Goal: Task Accomplishment & Management: Use online tool/utility

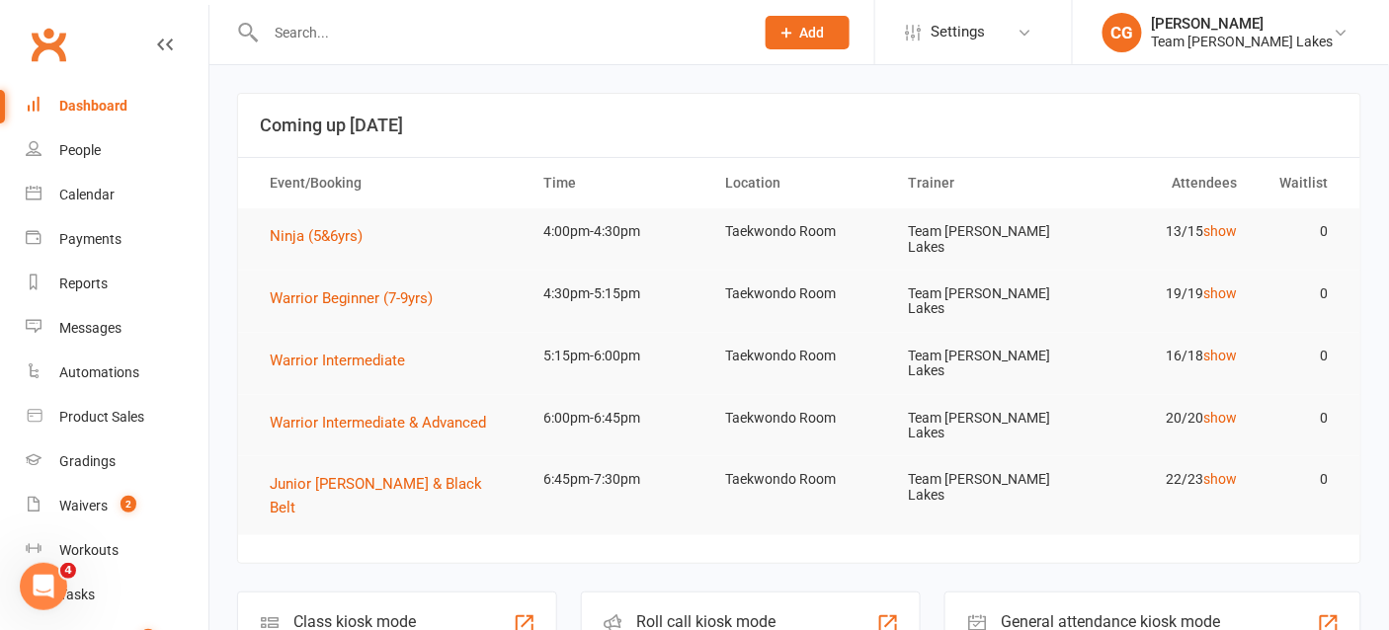
click at [298, 40] on input "text" at bounding box center [500, 33] width 480 height 28
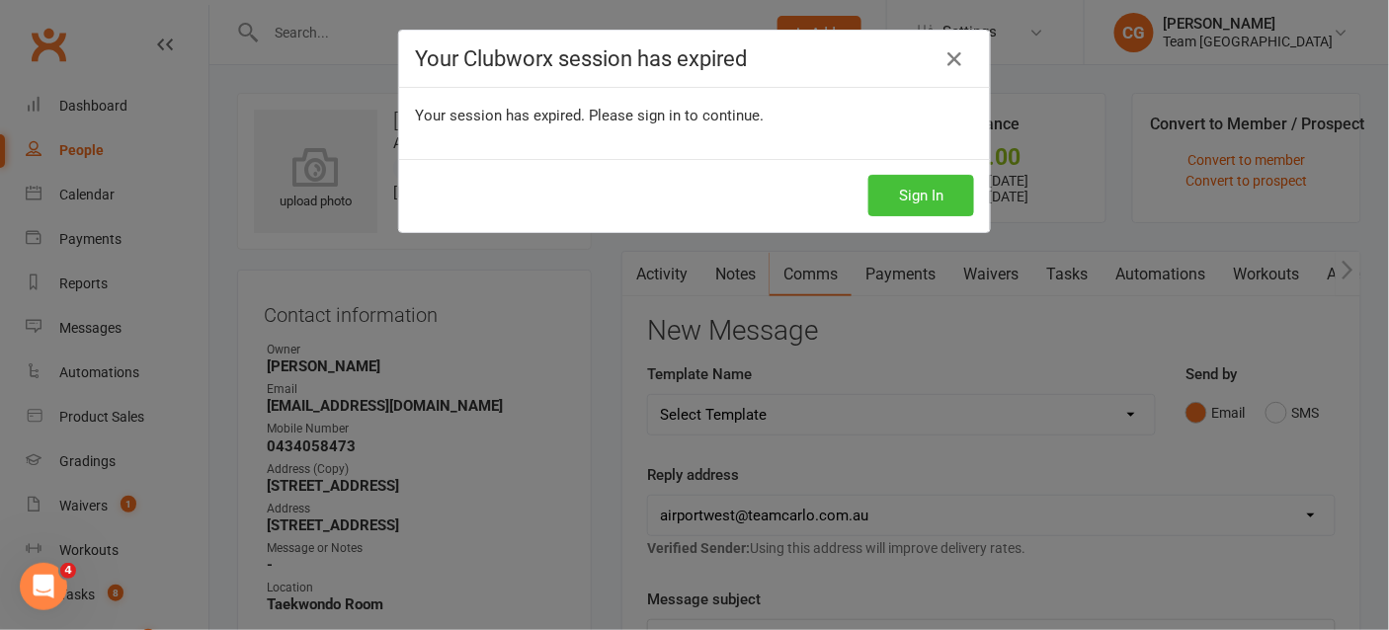
click at [913, 190] on button "Sign In" at bounding box center [921, 195] width 106 height 41
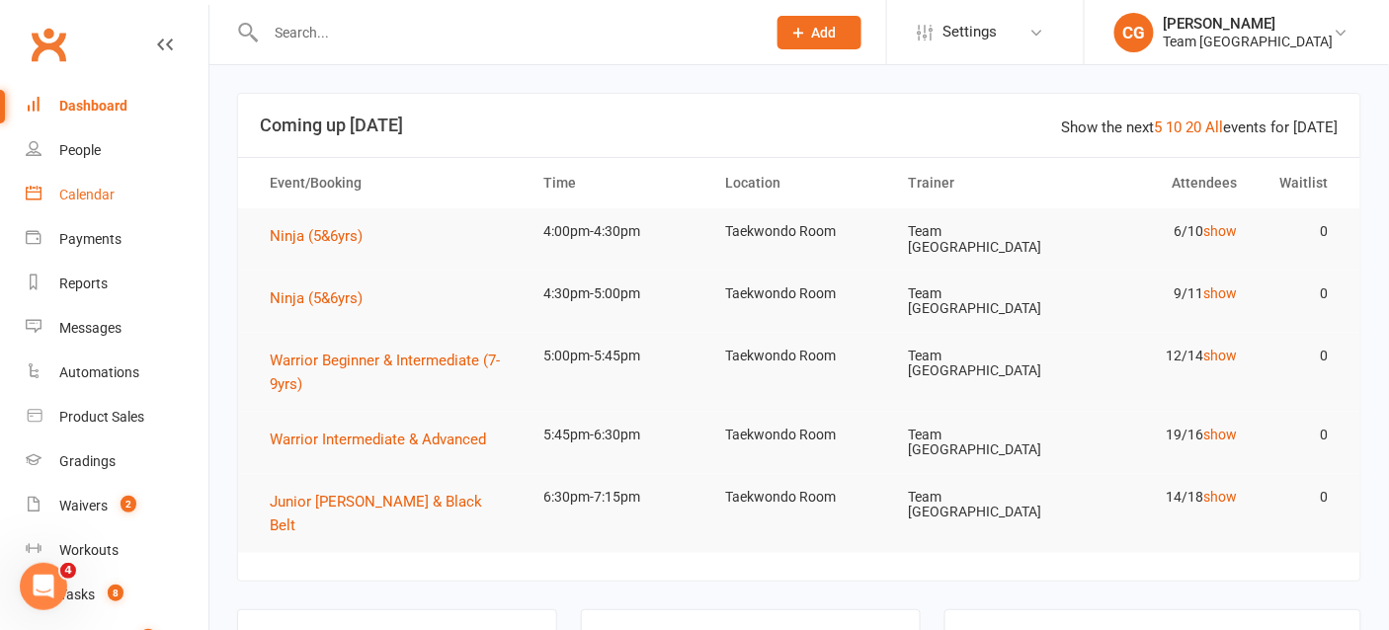
click at [88, 195] on div "Calendar" at bounding box center [86, 195] width 55 height 16
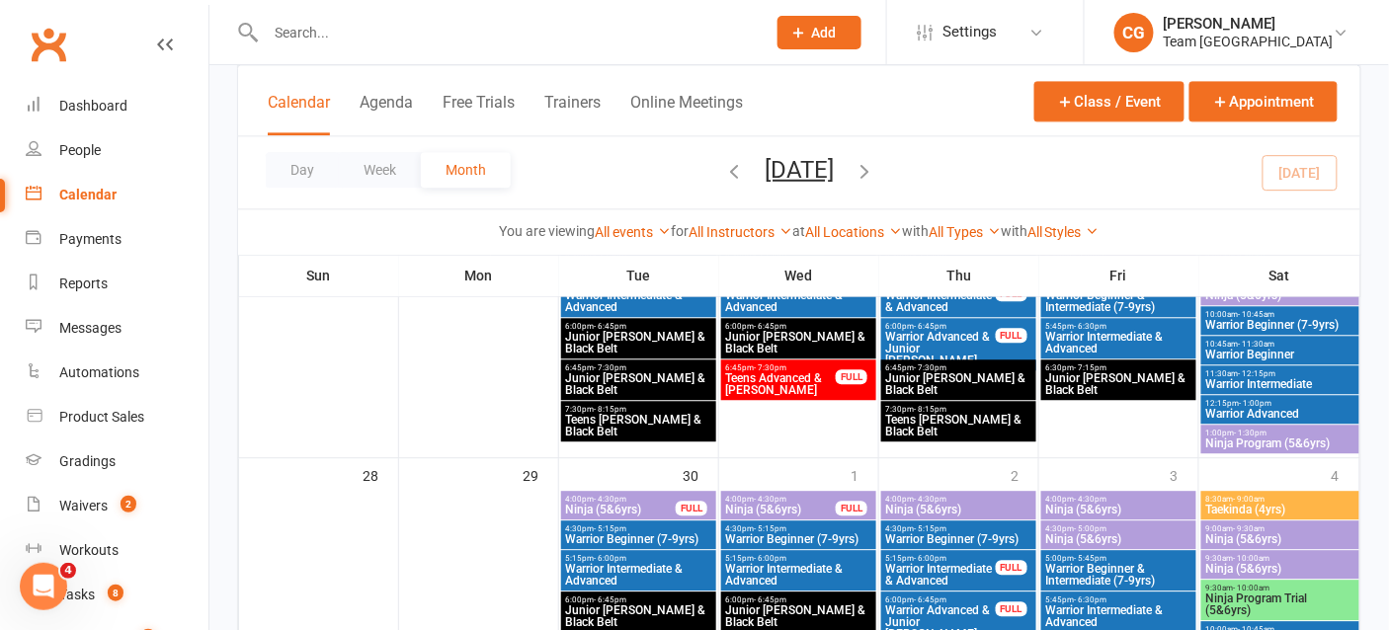
scroll to position [1219, 0]
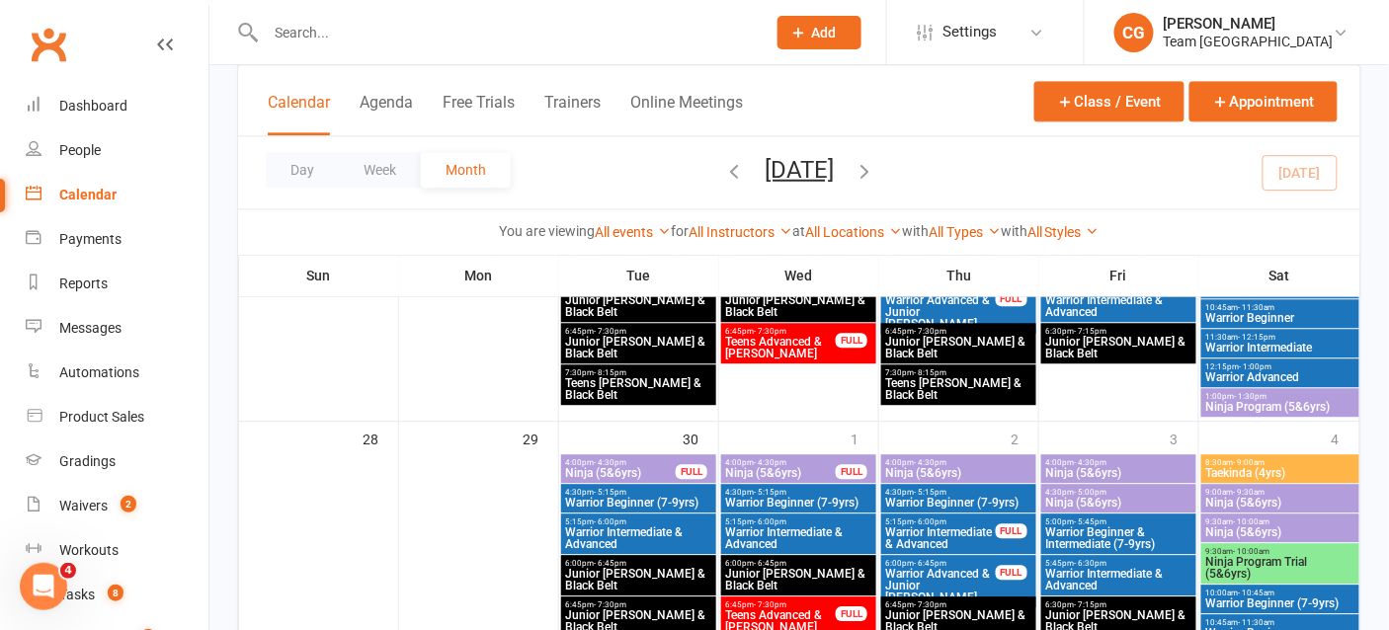
click at [623, 571] on span "Junior Cho Dan Bo & Black Belt" at bounding box center [638, 580] width 147 height 24
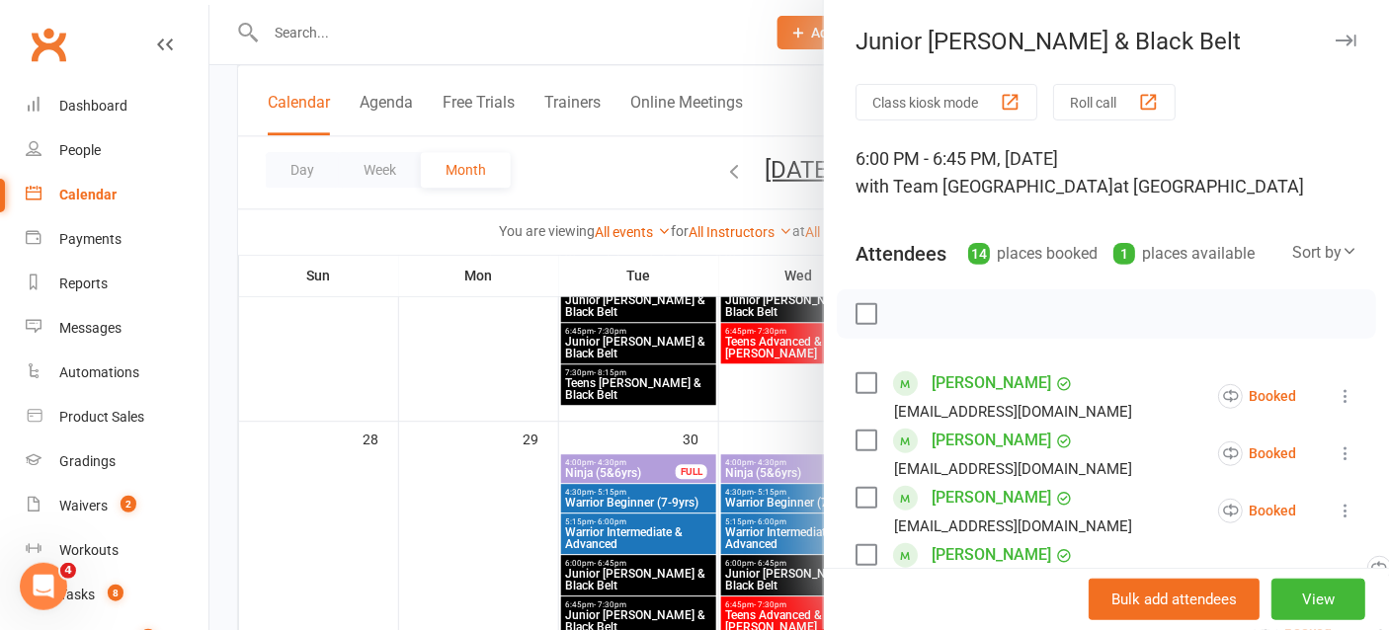
click at [1359, 39] on div "Junior Cho Dan Bo & Black Belt" at bounding box center [1106, 42] width 565 height 28
click at [1341, 37] on icon "button" at bounding box center [1346, 41] width 21 height 12
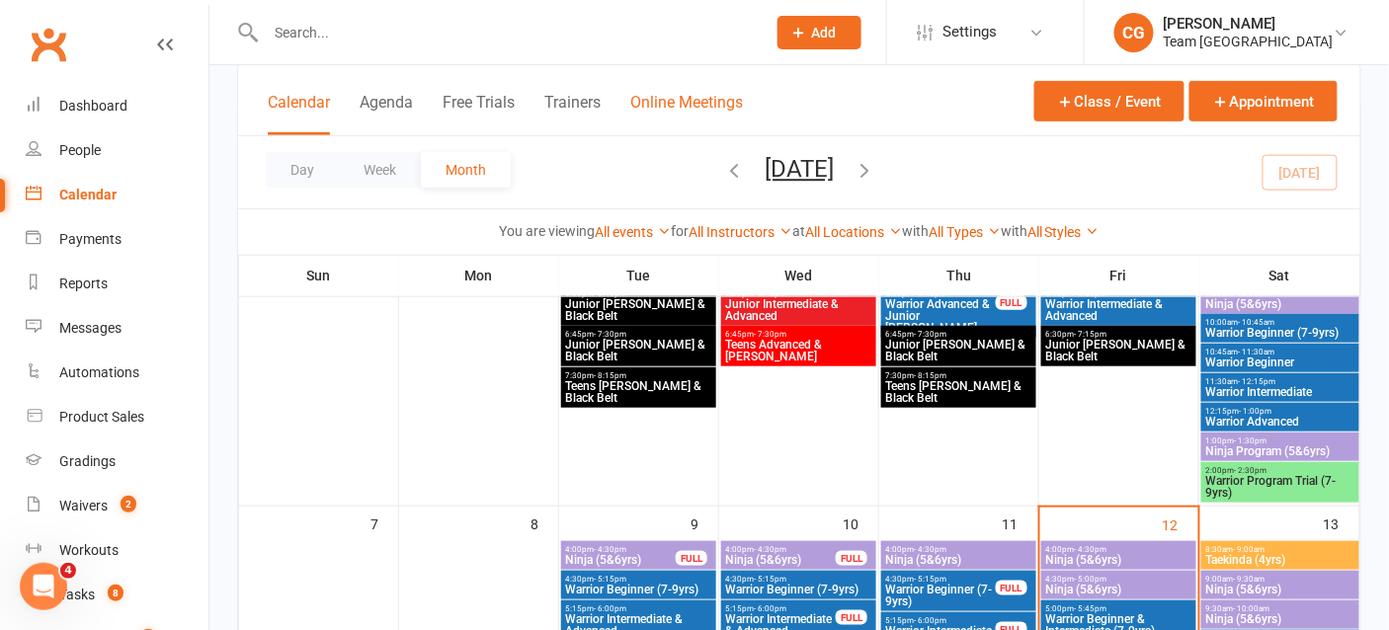
scroll to position [0, 0]
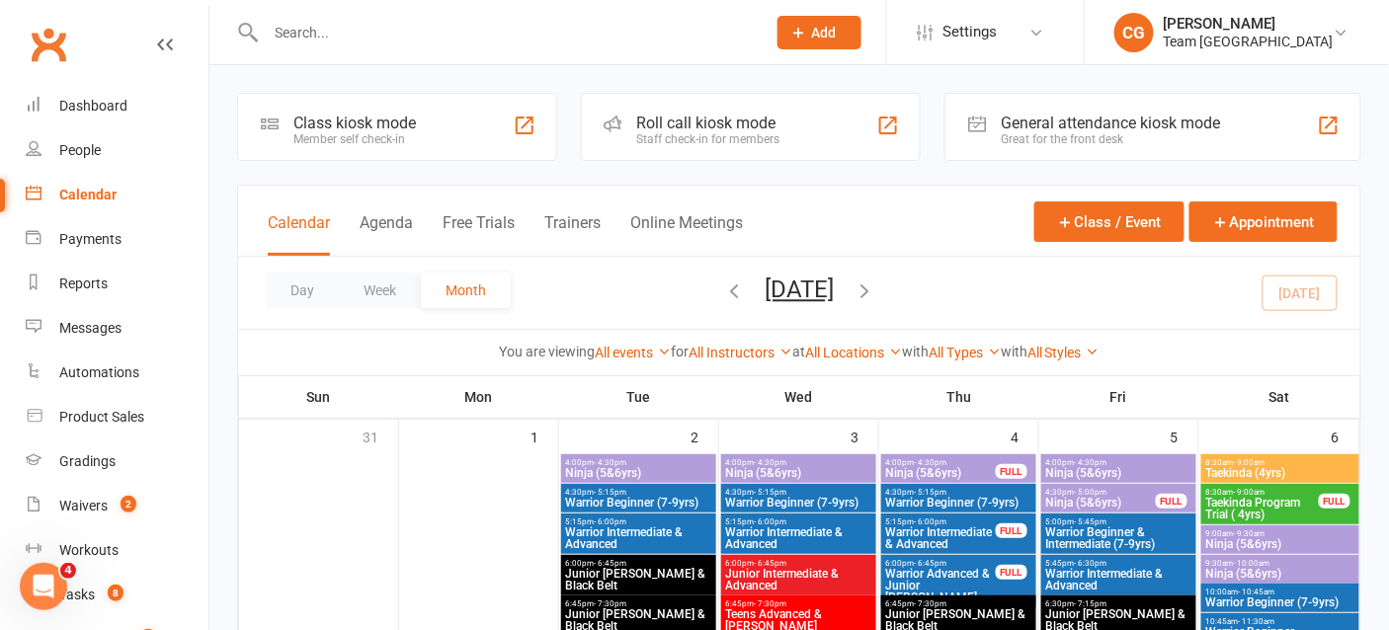
click at [689, 144] on div "Staff check-in for members" at bounding box center [708, 139] width 143 height 14
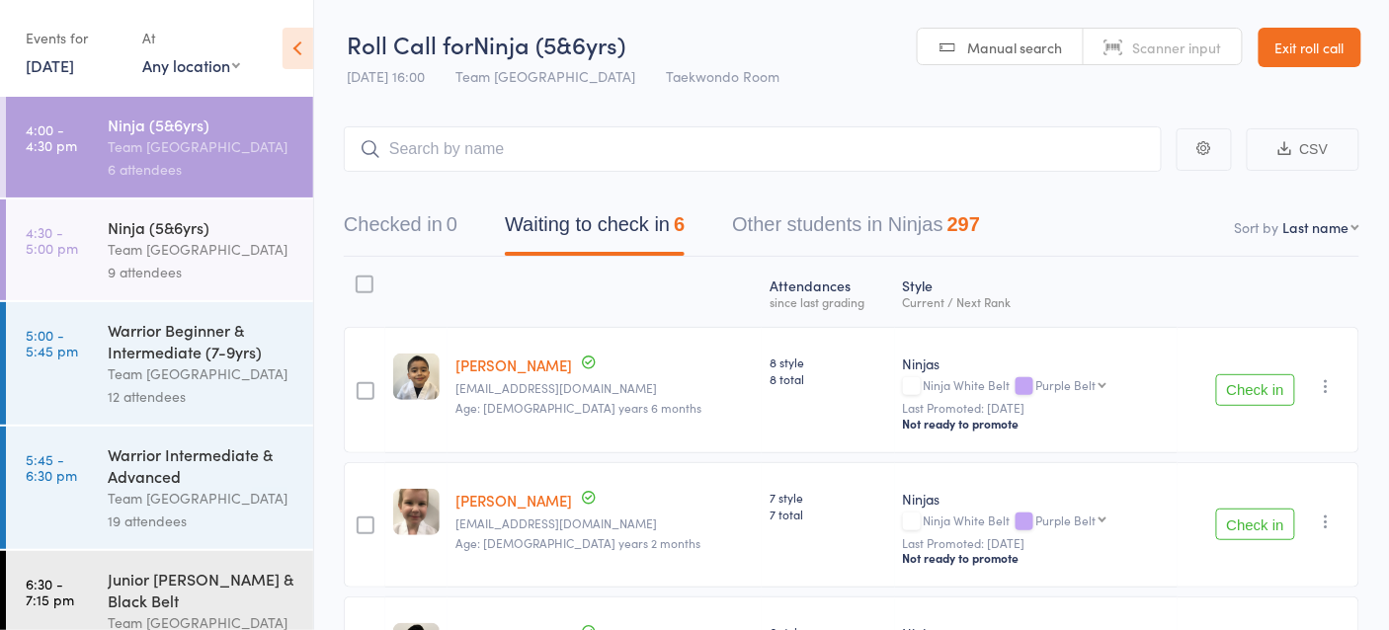
click at [51, 65] on link "12 Sep, 2025" at bounding box center [50, 65] width 48 height 22
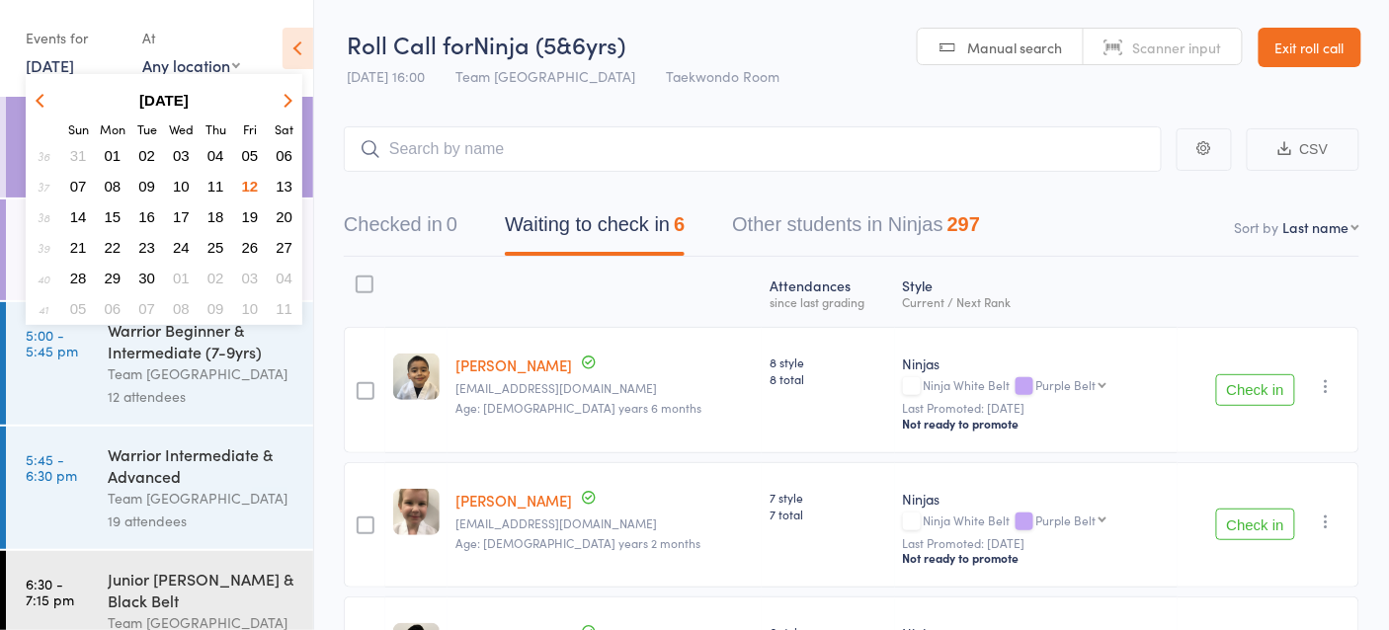
click at [110, 276] on span "29" at bounding box center [113, 278] width 17 height 17
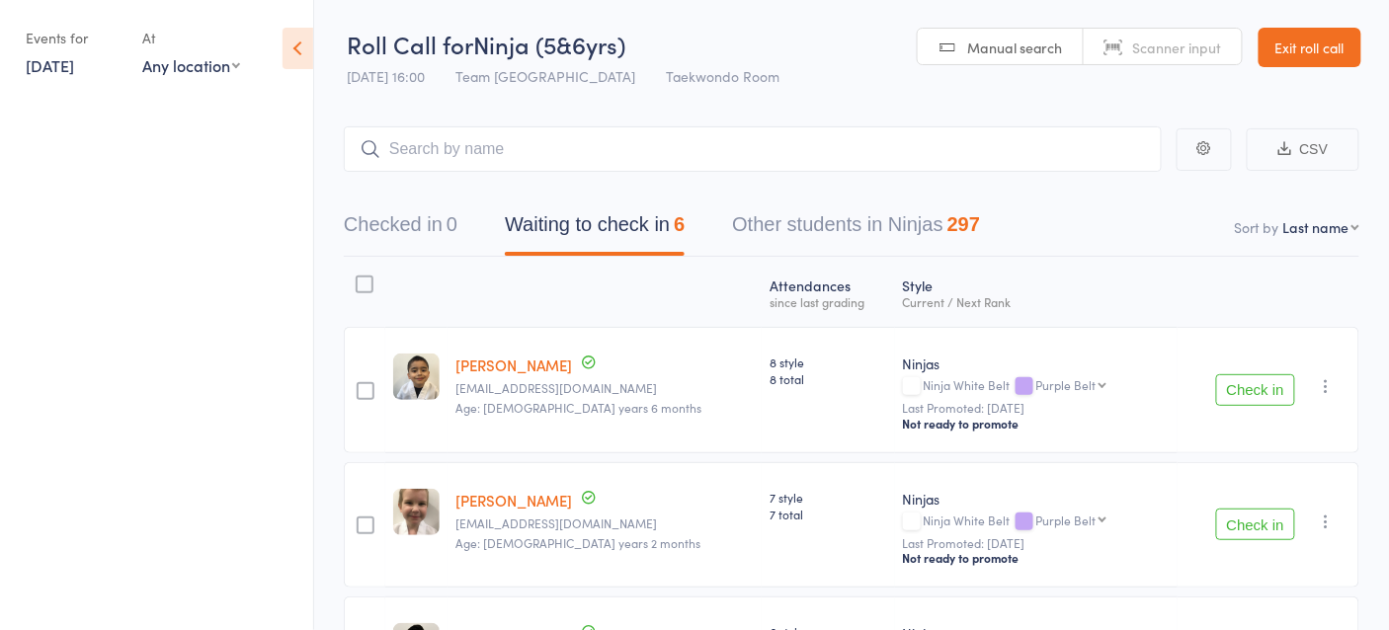
click at [59, 68] on link "29 Sep, 2025" at bounding box center [50, 65] width 48 height 22
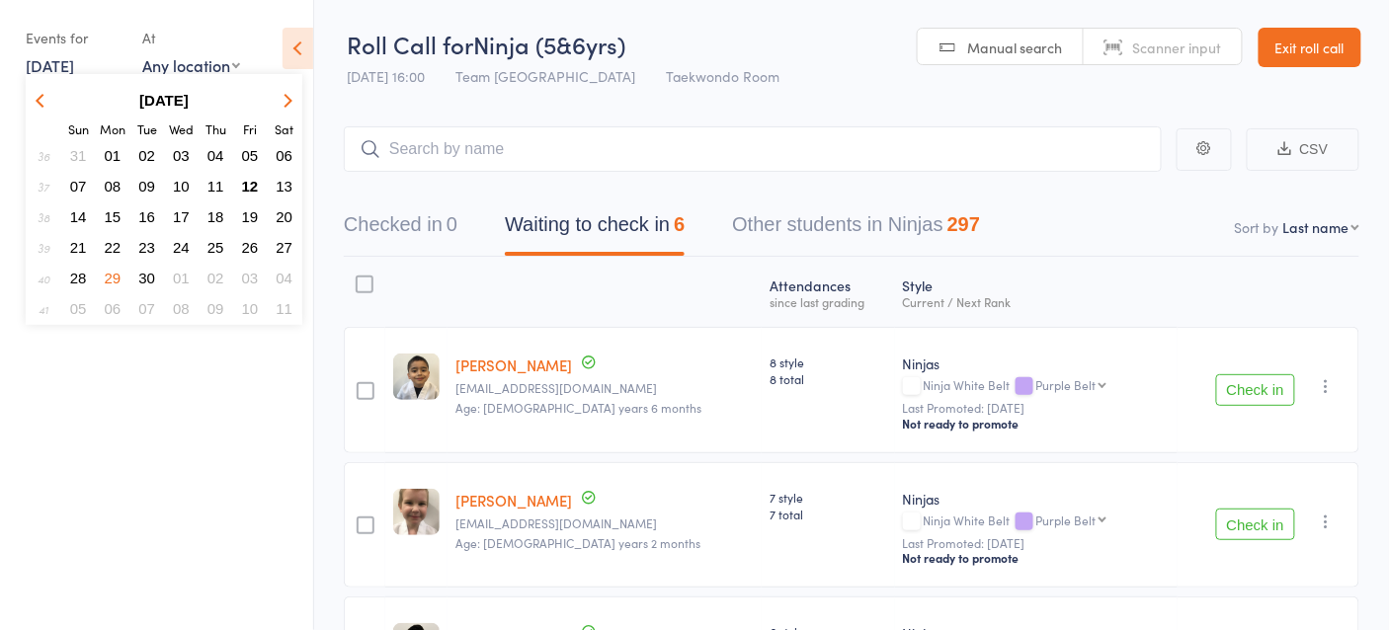
click at [154, 274] on span "30" at bounding box center [146, 278] width 17 height 17
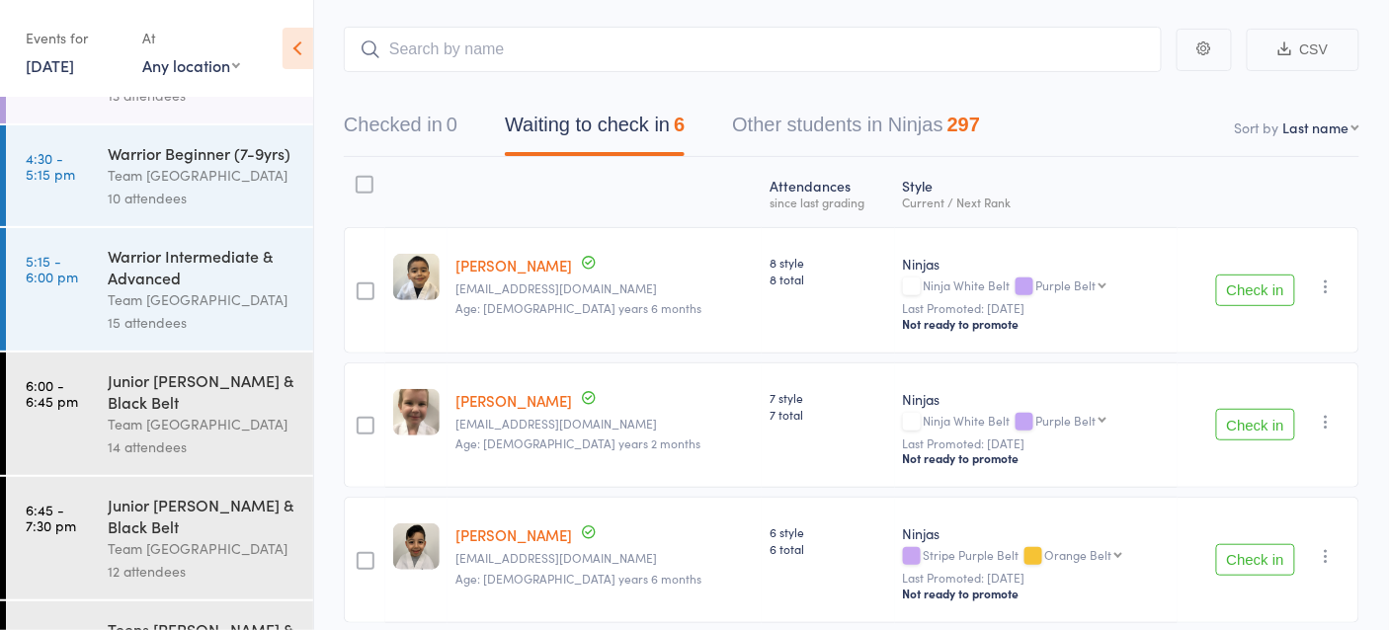
scroll to position [69, 0]
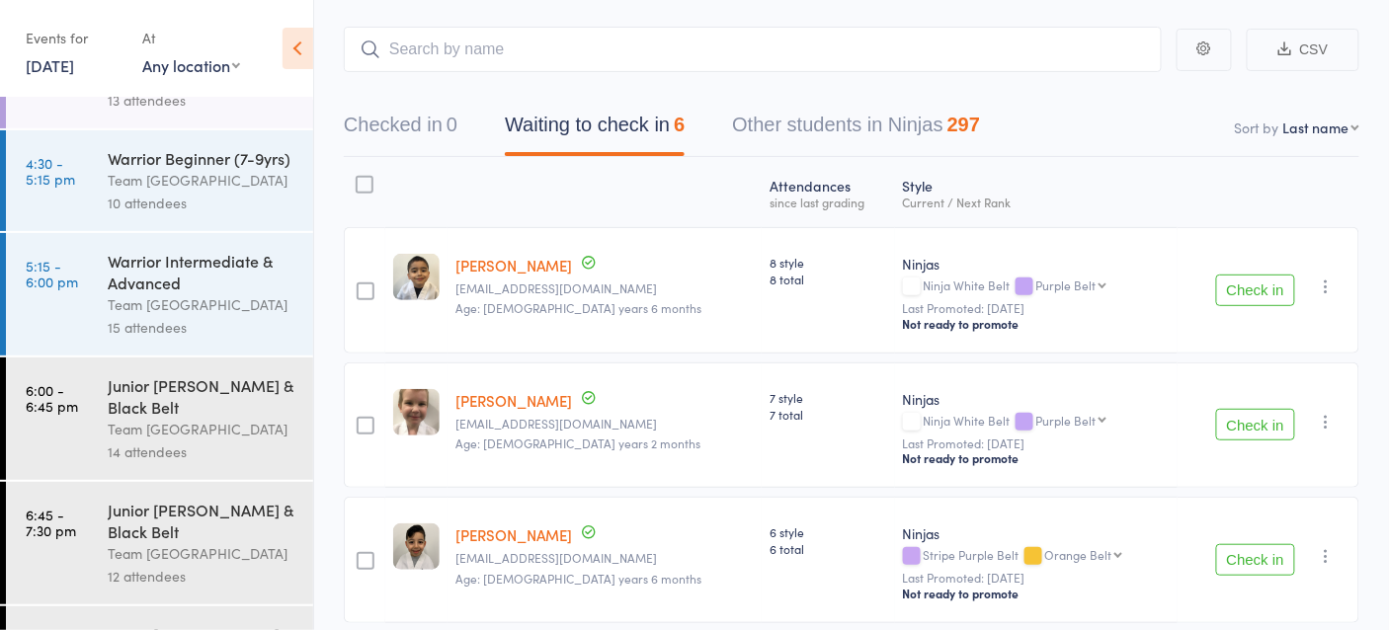
click at [58, 62] on link "30 Sep, 2025" at bounding box center [50, 65] width 48 height 22
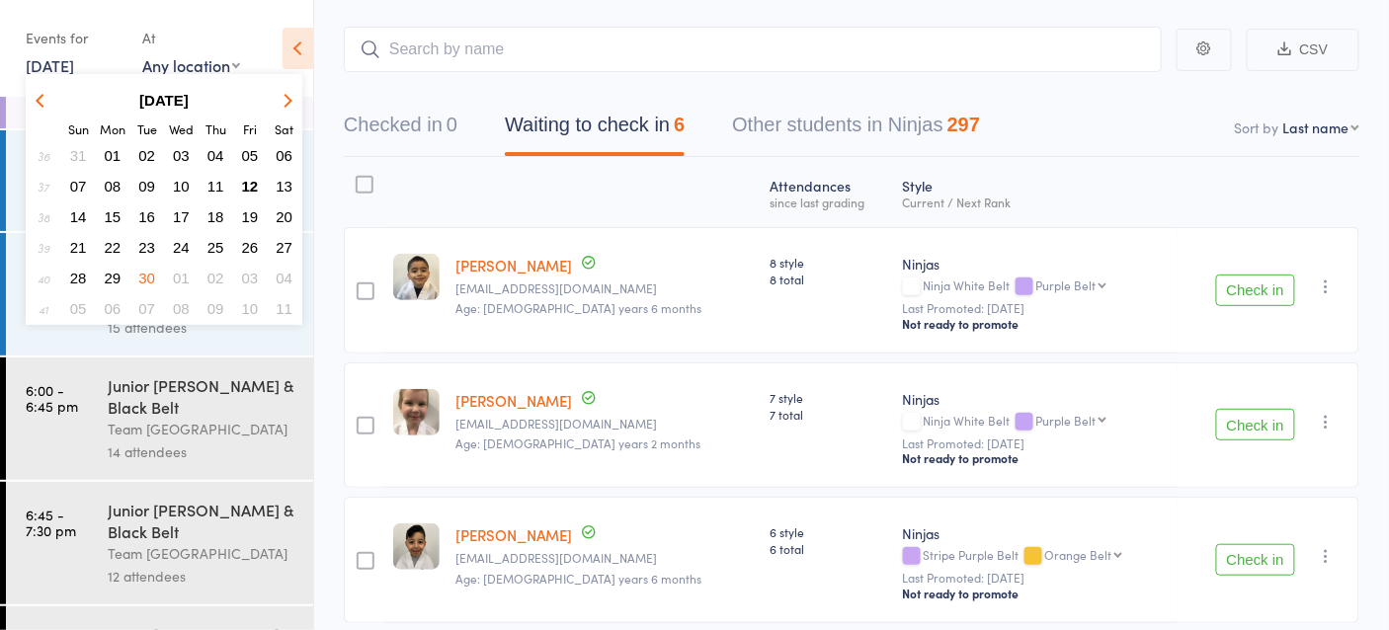
click at [181, 273] on span "01" at bounding box center [181, 278] width 17 height 17
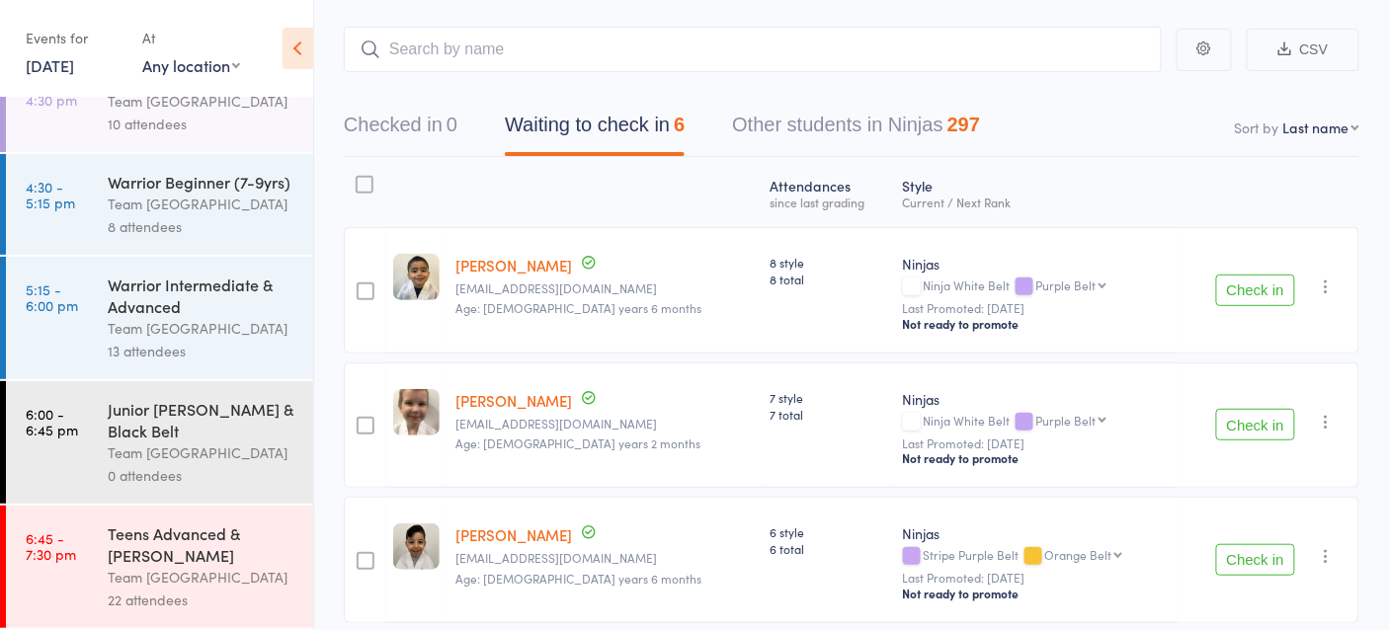
scroll to position [51, 0]
click at [61, 59] on link "1 Oct, 2025" at bounding box center [50, 65] width 48 height 22
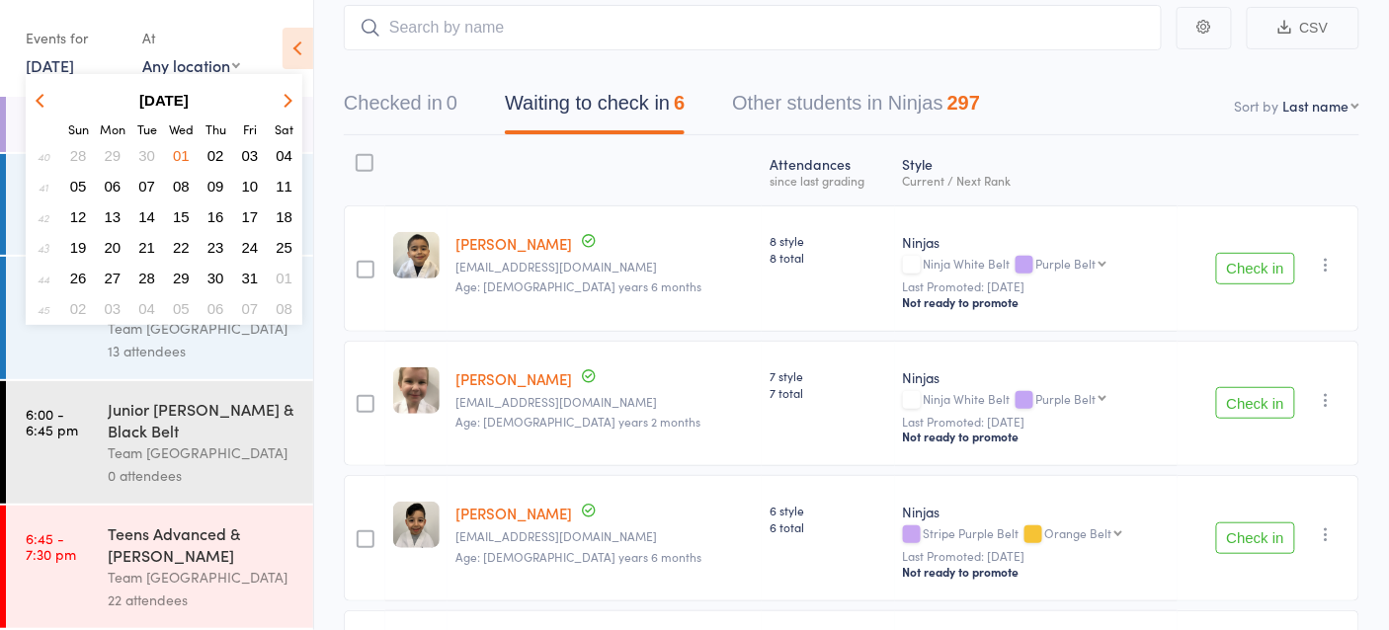
scroll to position [122, 0]
click at [212, 149] on span "02" at bounding box center [215, 155] width 17 height 17
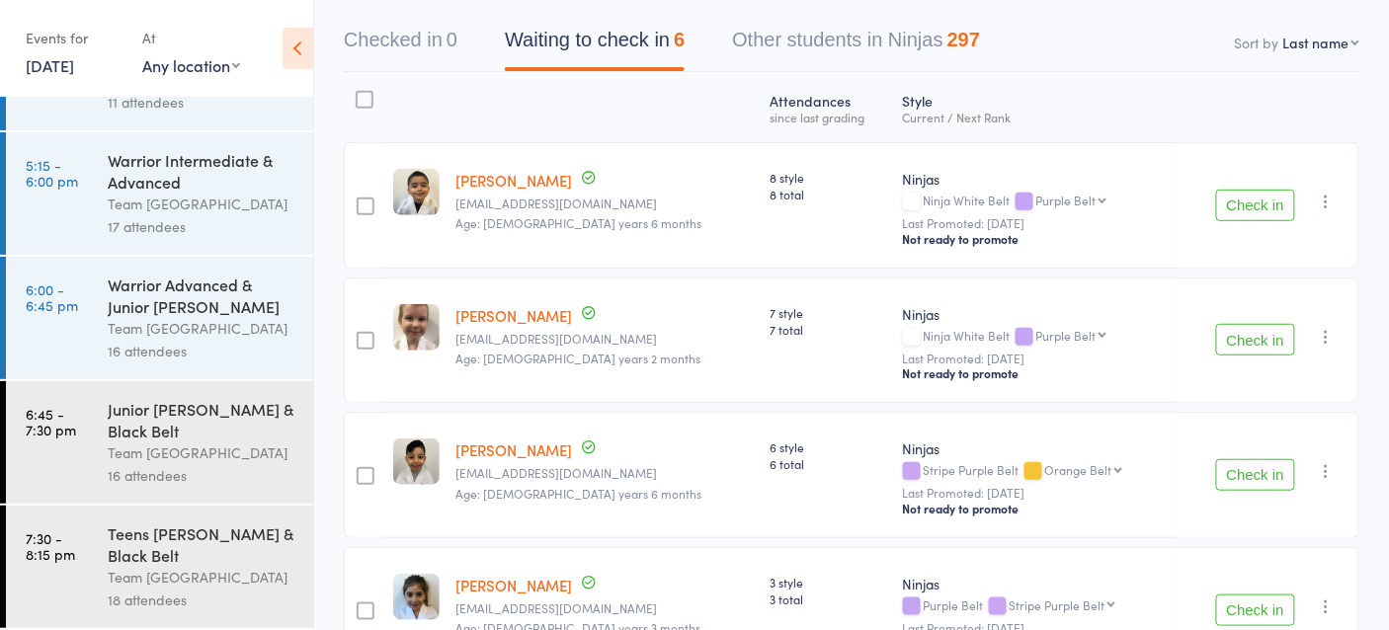
scroll to position [0, 0]
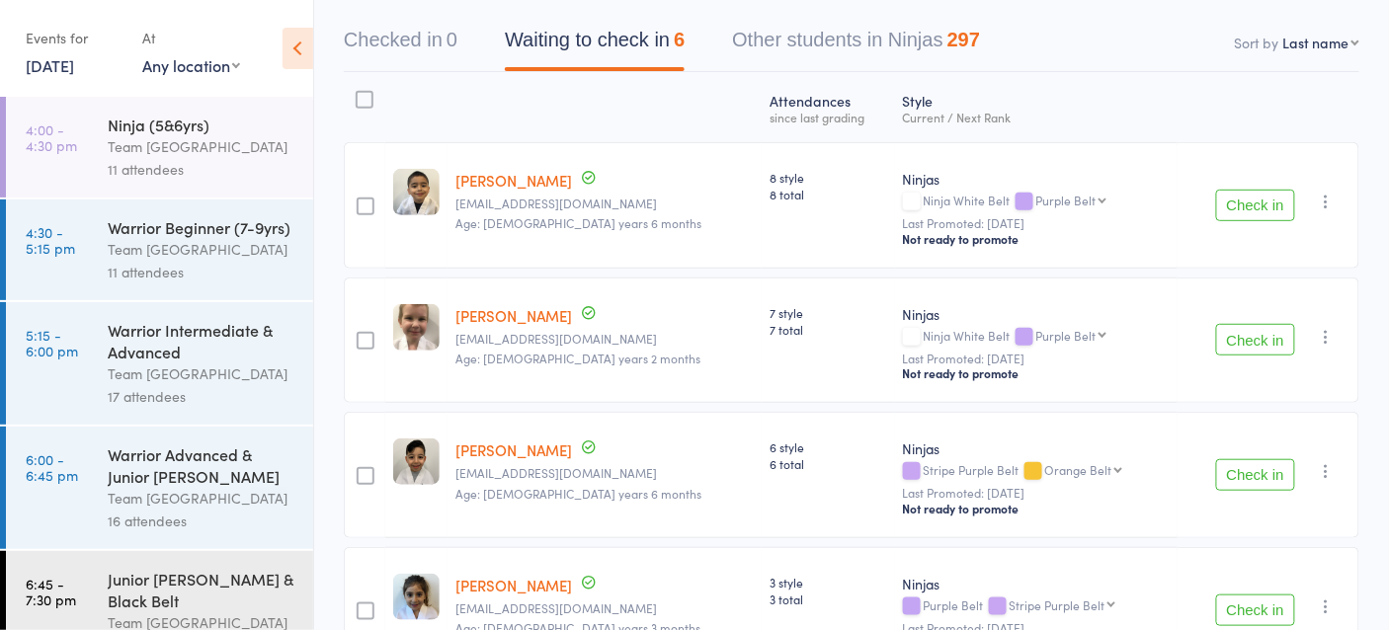
click at [171, 67] on select "Any location Taekwondo Room" at bounding box center [191, 65] width 98 height 22
click at [66, 61] on link "2 Oct, 2025" at bounding box center [50, 65] width 48 height 22
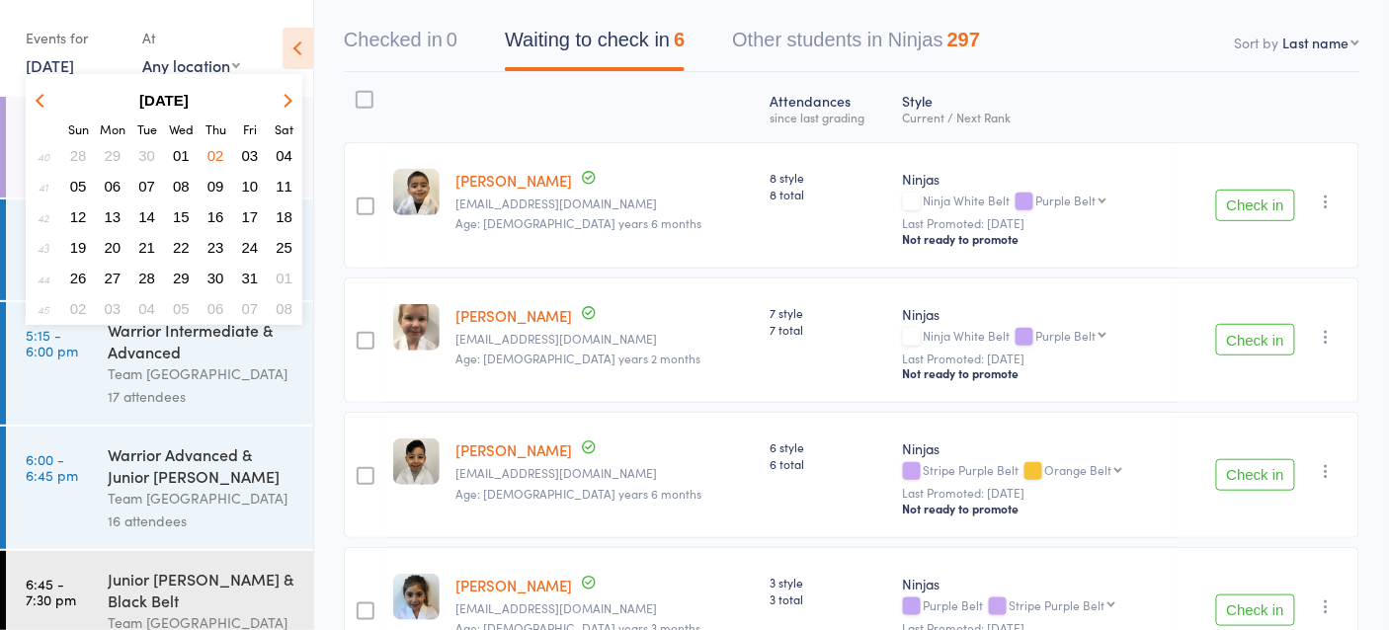
click at [244, 156] on span "03" at bounding box center [250, 155] width 17 height 17
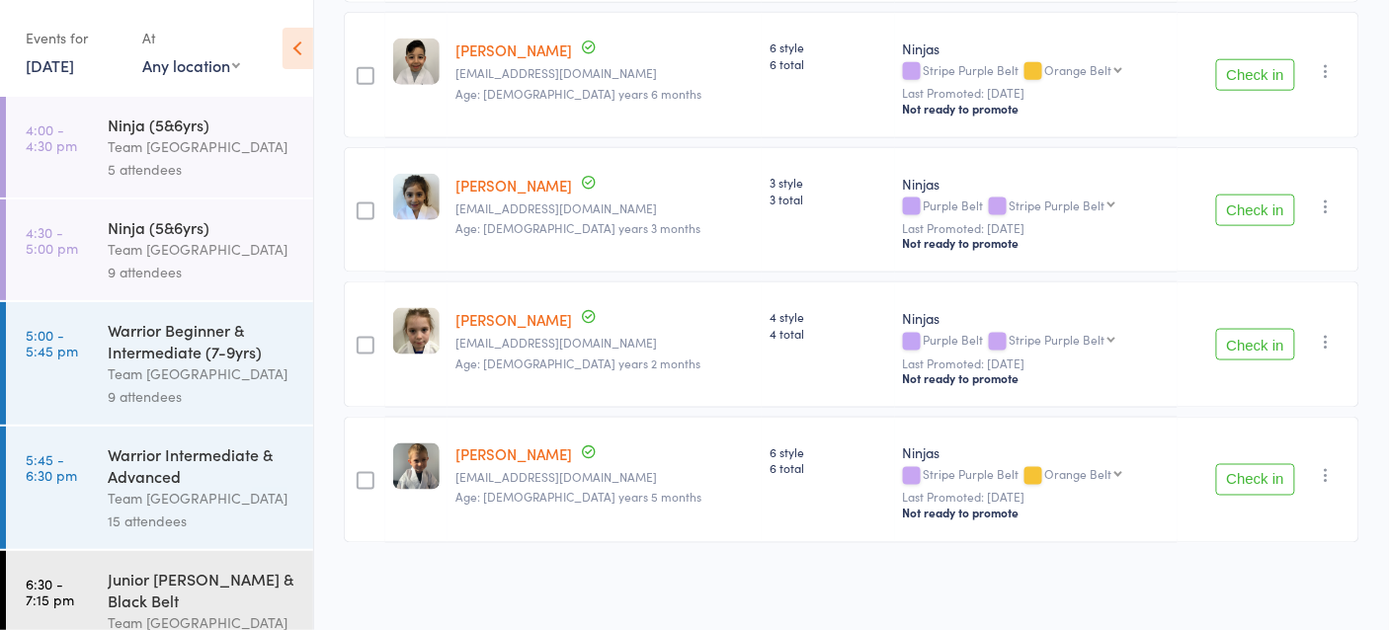
click at [48, 84] on div "Events for 3 Oct, 2025 D Oct, YYYY October 2025 Sun Mon Tue Wed Thu Fri Sat 40 …" at bounding box center [156, 50] width 313 height 100
click at [49, 69] on link "3 Oct, 2025" at bounding box center [50, 65] width 48 height 22
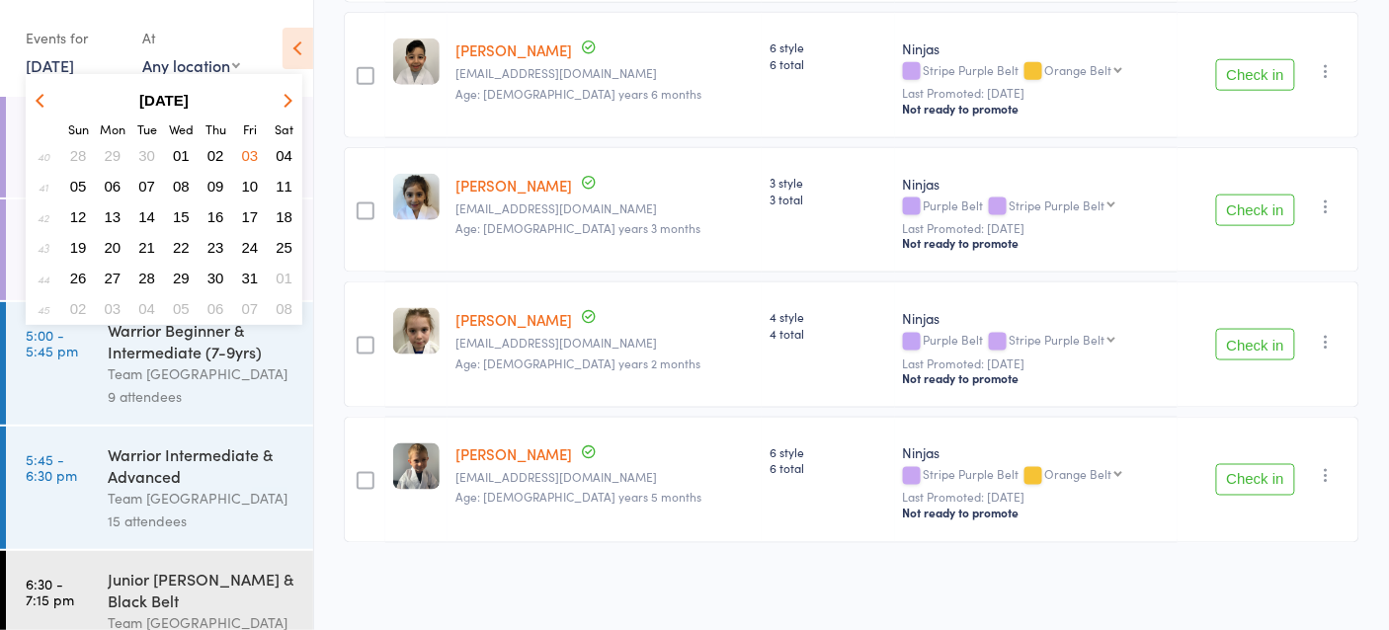
click at [178, 148] on span "01" at bounding box center [181, 155] width 17 height 17
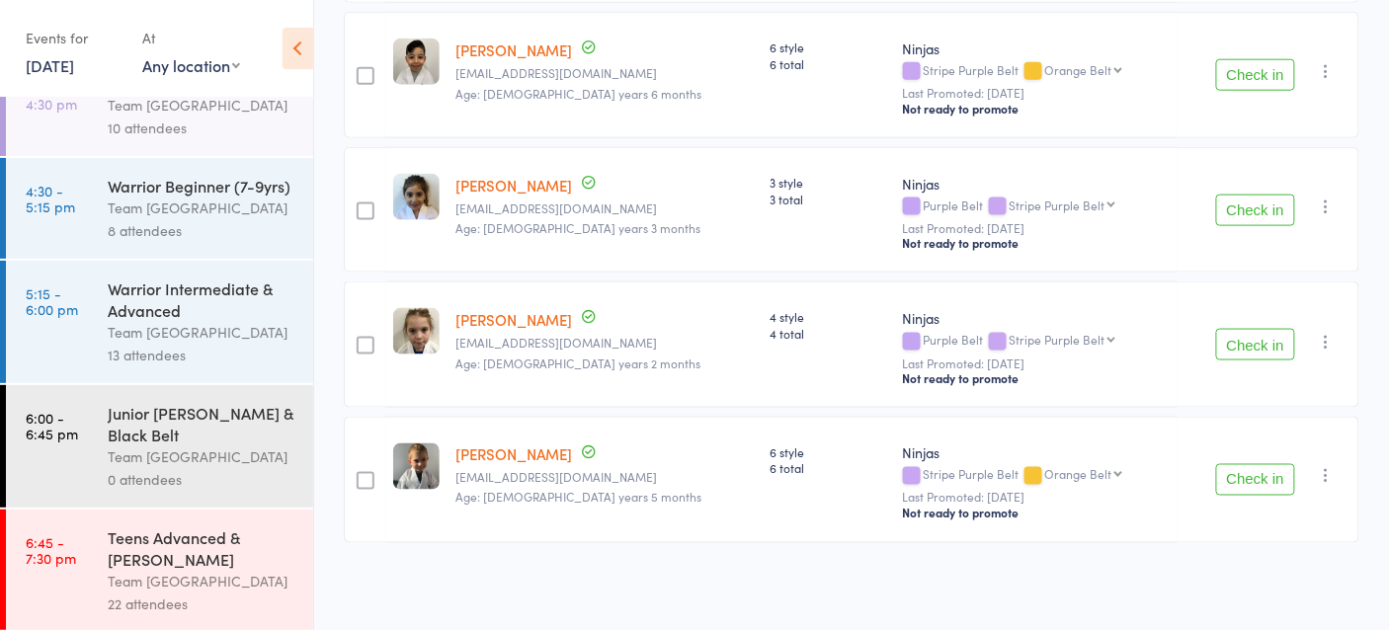
scroll to position [51, 0]
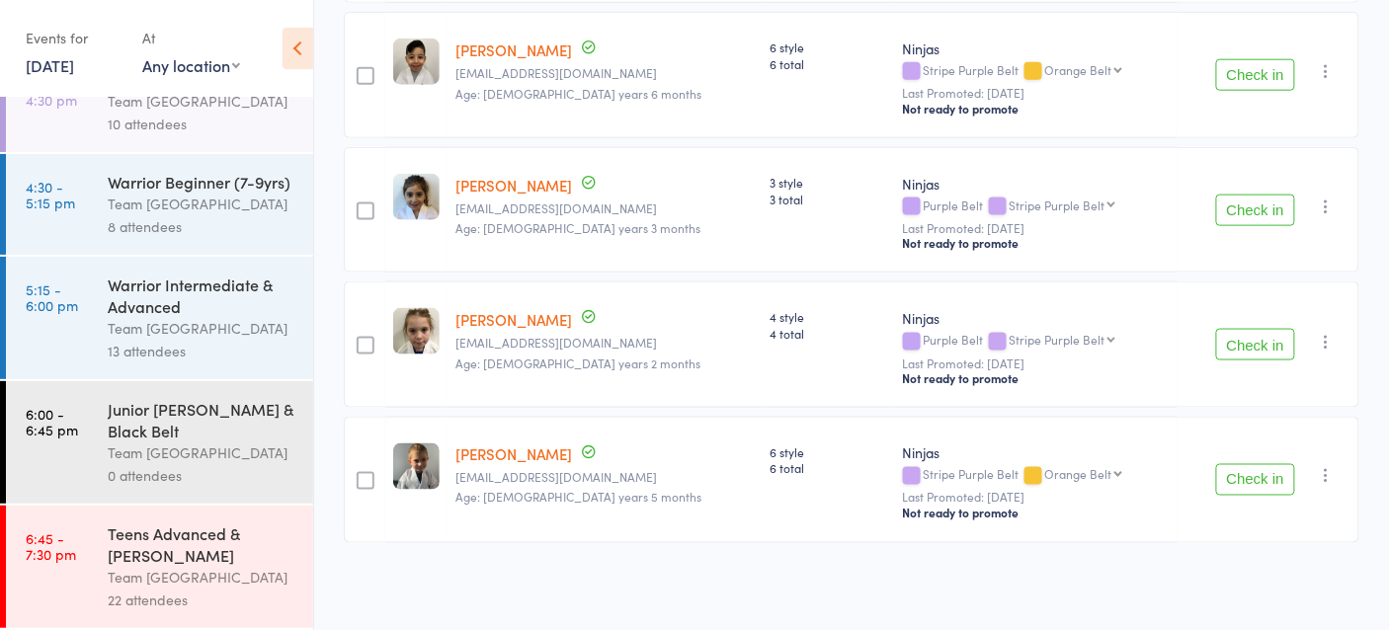
click at [192, 558] on div "Teens Advanced & Cho Dan Bo" at bounding box center [202, 544] width 189 height 43
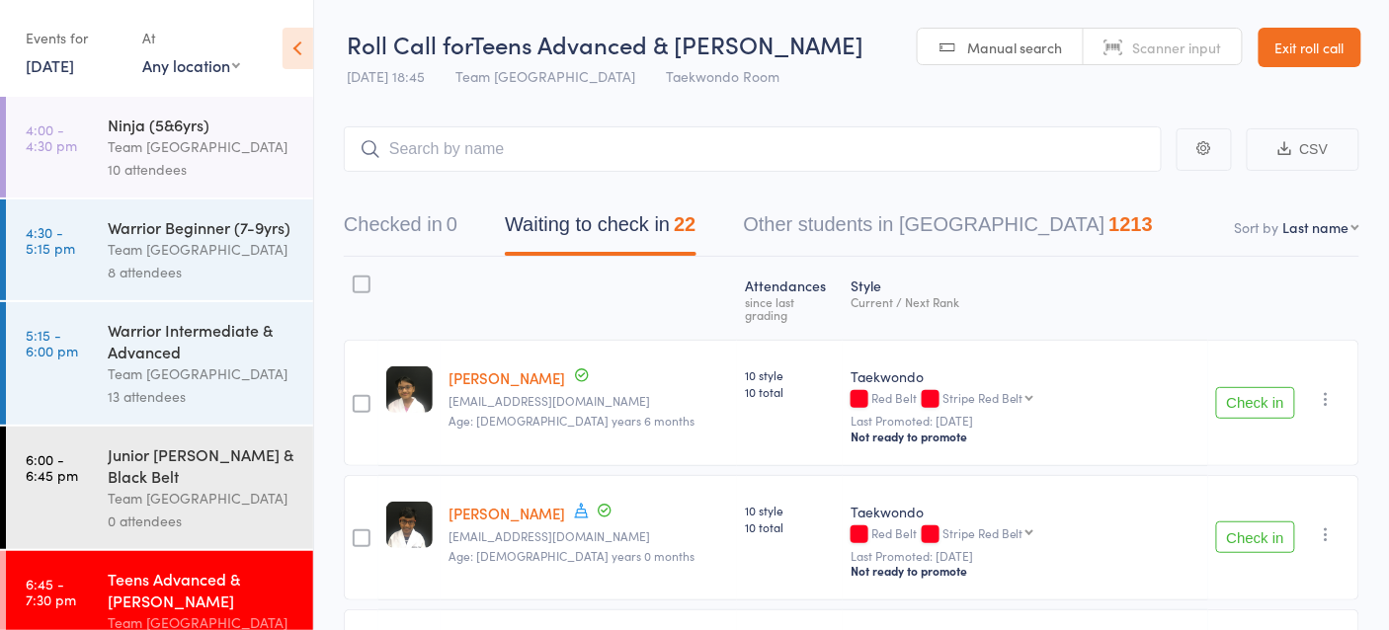
click at [1302, 229] on select "First name Last name Birthday today? Behind on payments? Check in time Next pay…" at bounding box center [1321, 227] width 76 height 20
select select "10"
click at [1283, 217] on select "First name Last name Birthday today? Behind on payments? Check in time Next pay…" at bounding box center [1321, 227] width 76 height 20
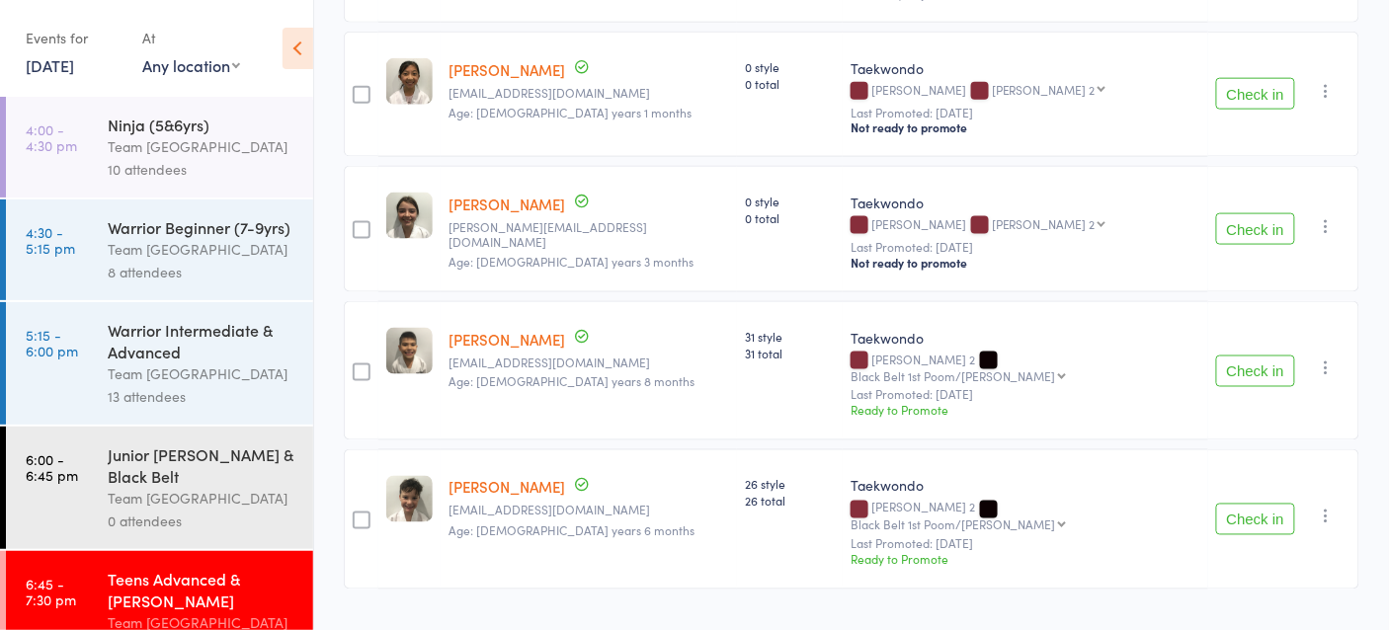
scroll to position [2741, 0]
click at [43, 78] on div "Events for 1 Oct, 2025 1 Oct, 2025 October 2025 Sun Mon Tue Wed Thu Fri Sat 40 …" at bounding box center [74, 51] width 97 height 58
click at [46, 68] on link "1 Oct, 2025" at bounding box center [50, 65] width 48 height 22
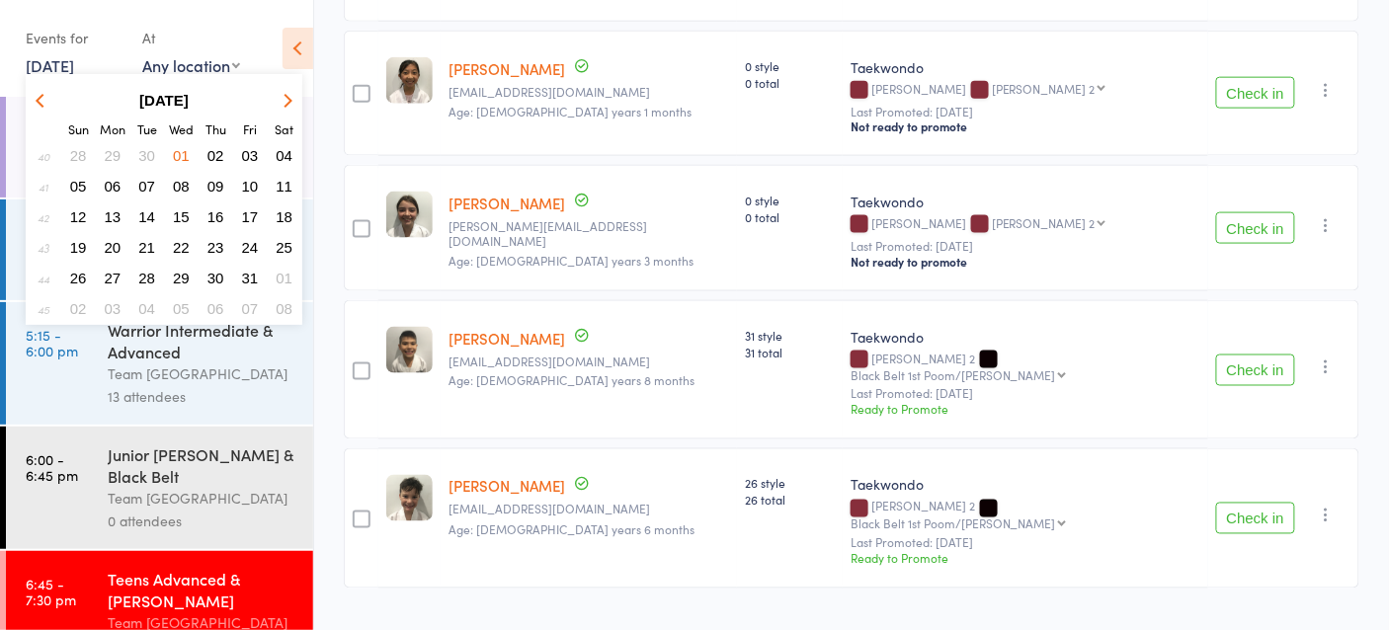
click at [141, 151] on span "30" at bounding box center [146, 155] width 17 height 17
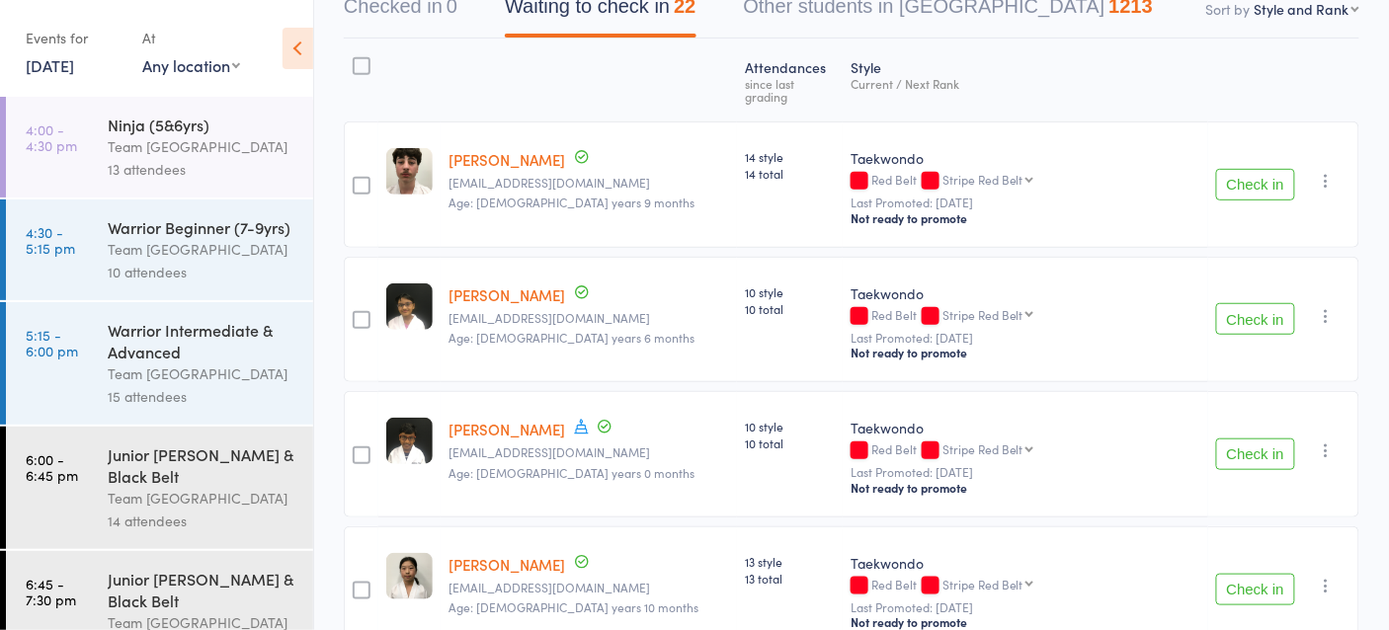
scroll to position [209, 0]
